Goal: Transaction & Acquisition: Purchase product/service

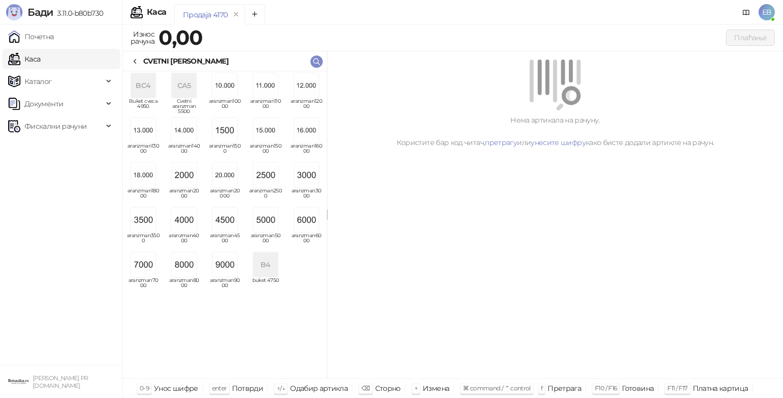
click at [268, 222] on img "grid" at bounding box center [265, 220] width 24 height 24
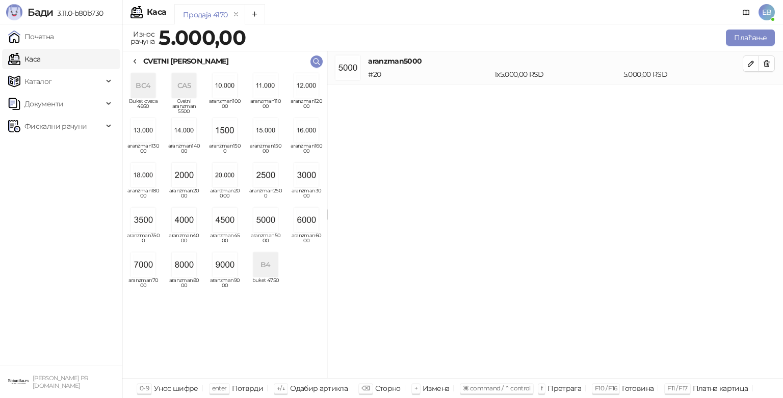
click at [143, 63] on div "CVETNI [PERSON_NAME]" at bounding box center [179, 61] width 97 height 11
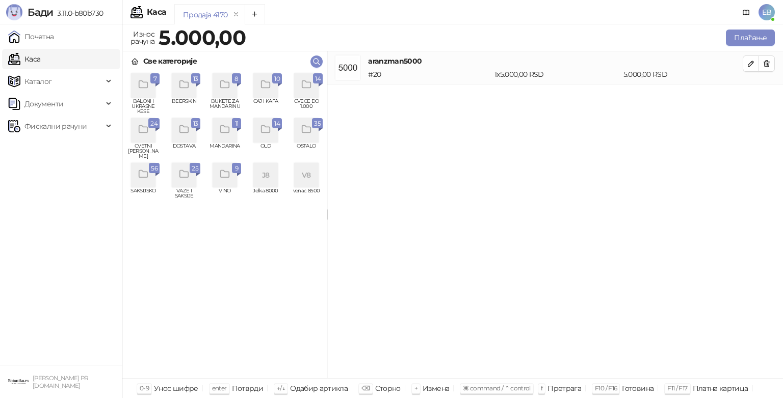
click at [314, 87] on div "grid" at bounding box center [306, 85] width 24 height 24
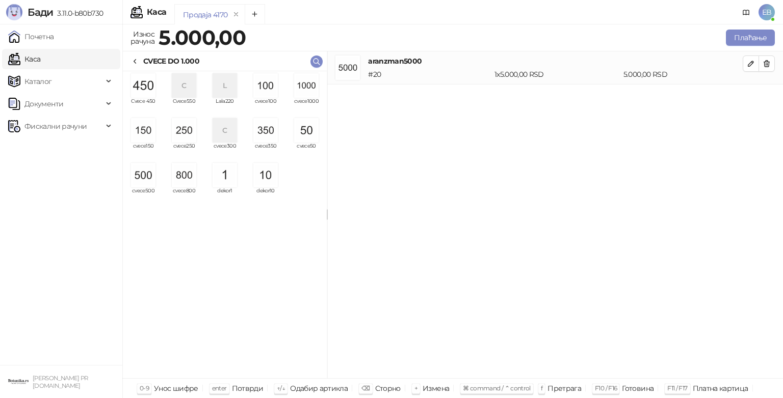
click at [191, 133] on img "grid" at bounding box center [184, 130] width 24 height 24
click at [748, 39] on button "Плаћање" at bounding box center [750, 38] width 49 height 16
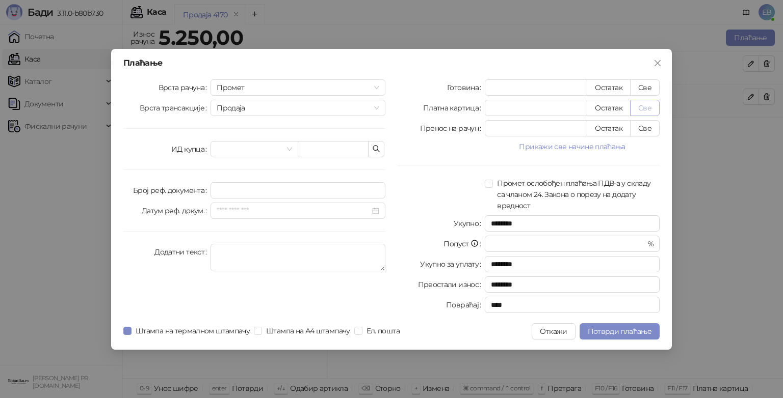
click at [650, 110] on button "Све" at bounding box center [645, 108] width 30 height 16
type input "****"
click at [648, 128] on button "Све" at bounding box center [645, 128] width 30 height 16
type input "*"
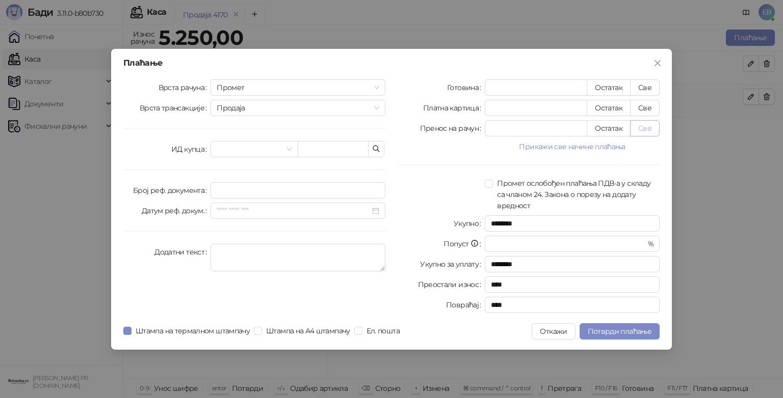
type input "****"
click at [642, 324] on button "Потврди плаћање" at bounding box center [619, 332] width 80 height 16
